Goal: Navigation & Orientation: Find specific page/section

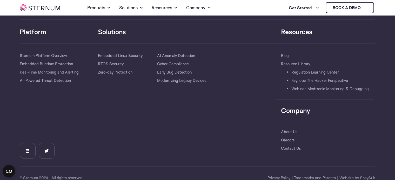
scroll to position [1165, 0]
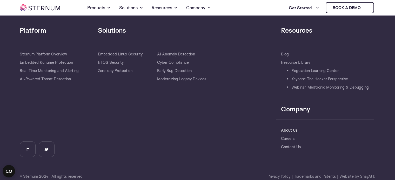
click at [289, 129] on link "About Us" at bounding box center [289, 130] width 16 height 8
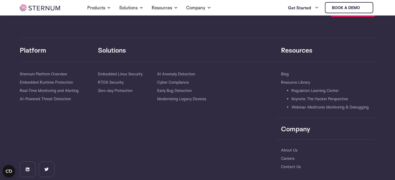
scroll to position [1917, 0]
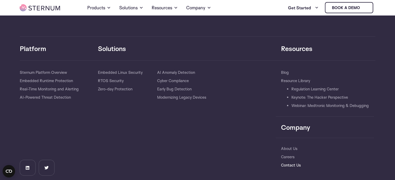
click at [295, 161] on link "Contact Us" at bounding box center [291, 165] width 20 height 8
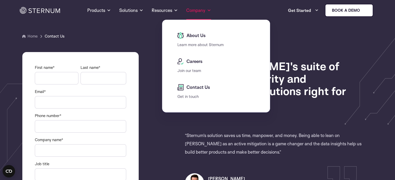
click at [192, 8] on link "Company" at bounding box center [198, 10] width 25 height 19
click at [193, 38] on span "About Us" at bounding box center [195, 35] width 21 height 6
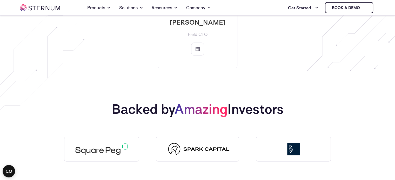
scroll to position [616, 0]
